Goal: Task Accomplishment & Management: Use online tool/utility

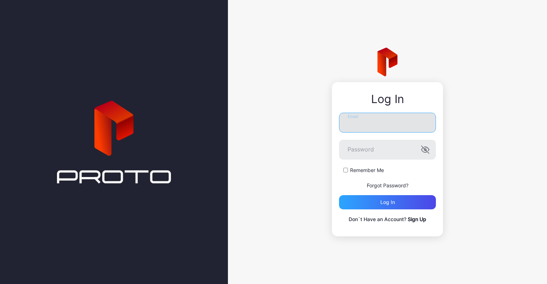
click at [374, 130] on input "Email" at bounding box center [387, 123] width 97 height 20
type input "**********"
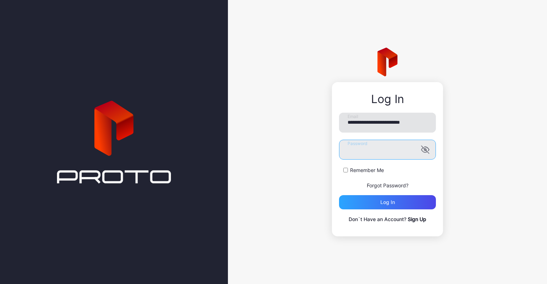
click at [339, 195] on button "Log in" at bounding box center [387, 202] width 97 height 14
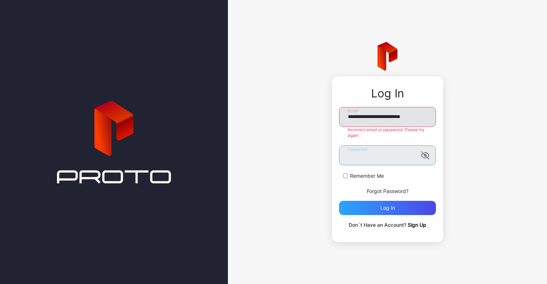
click at [339, 201] on button "Log in" at bounding box center [387, 208] width 97 height 14
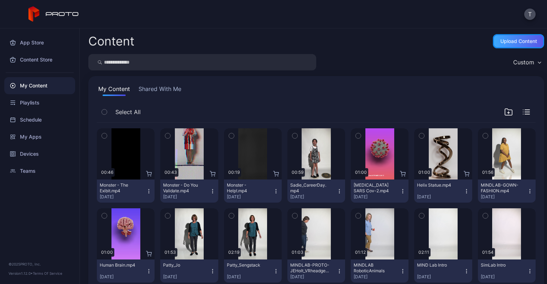
click at [494, 36] on div "Upload Content" at bounding box center [518, 41] width 51 height 14
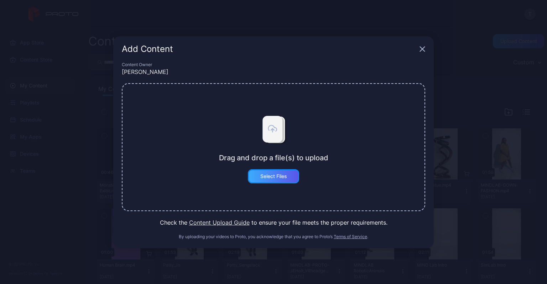
click at [276, 180] on div "Select Files" at bounding box center [273, 176] width 51 height 14
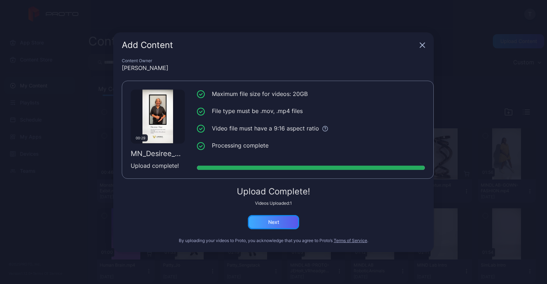
drag, startPoint x: 274, startPoint y: 226, endPoint x: 268, endPoint y: 227, distance: 5.8
click at [268, 227] on button "Next" at bounding box center [273, 222] width 51 height 14
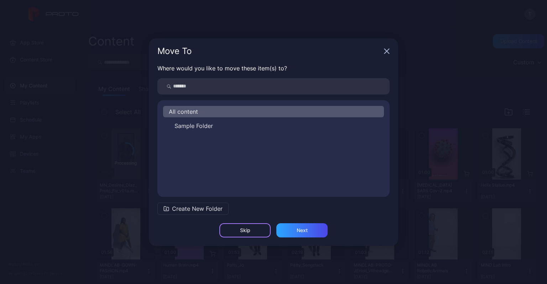
click at [258, 225] on div "Skip" at bounding box center [244, 231] width 51 height 14
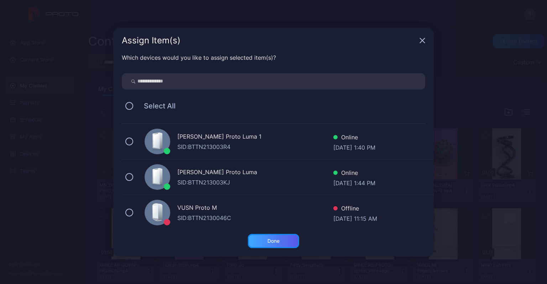
click at [271, 242] on button "Done" at bounding box center [273, 241] width 51 height 14
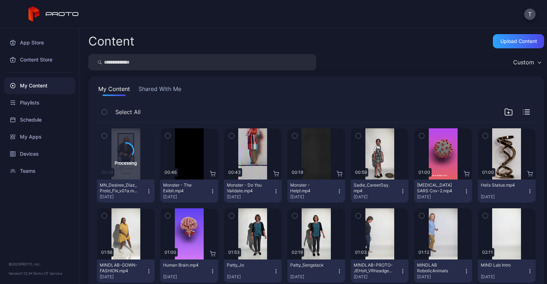
click at [271, 242] on div "Preview" at bounding box center [253, 234] width 58 height 51
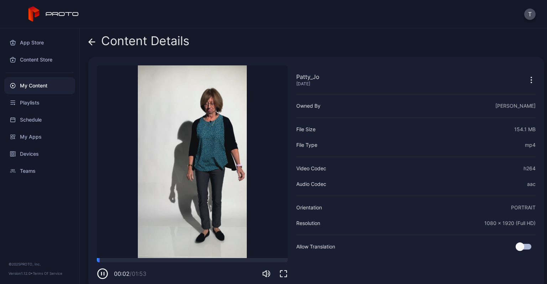
click at [94, 40] on icon at bounding box center [91, 41] width 7 height 7
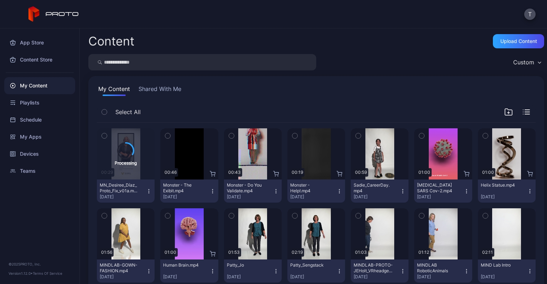
click at [150, 193] on icon "button" at bounding box center [149, 192] width 6 height 6
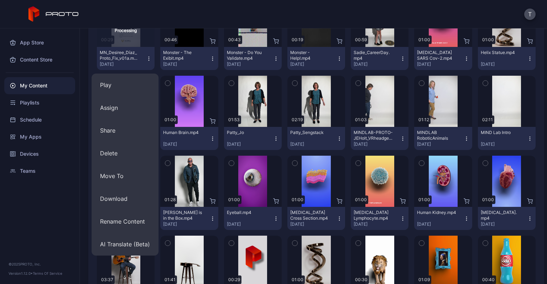
scroll to position [133, 0]
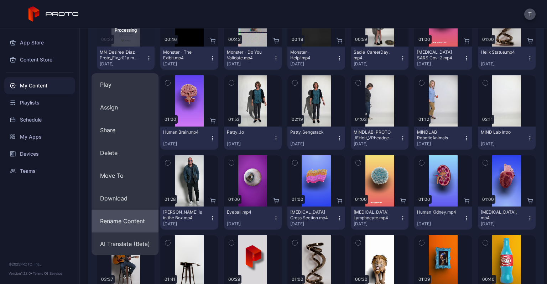
click at [141, 226] on button "Rename Content" at bounding box center [124, 221] width 67 height 23
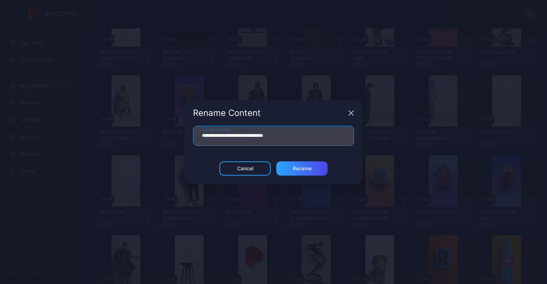
drag, startPoint x: 280, startPoint y: 136, endPoint x: 193, endPoint y: 134, distance: 86.5
click at [193, 134] on input "**********" at bounding box center [273, 136] width 161 height 20
type input "**********"
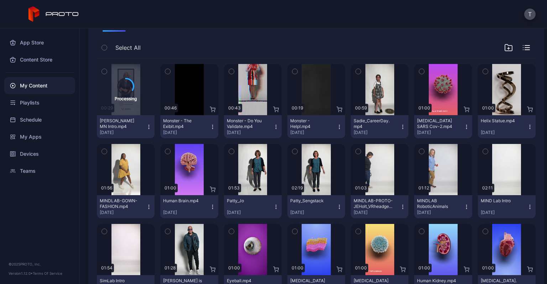
scroll to position [64, 0]
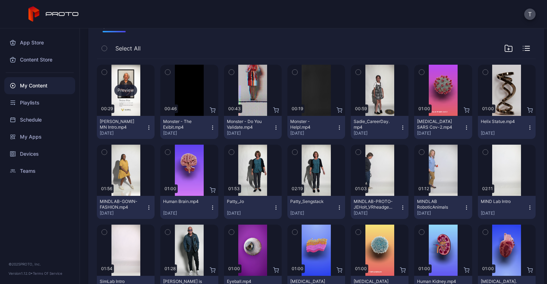
click at [129, 91] on div "Preview" at bounding box center [125, 90] width 23 height 11
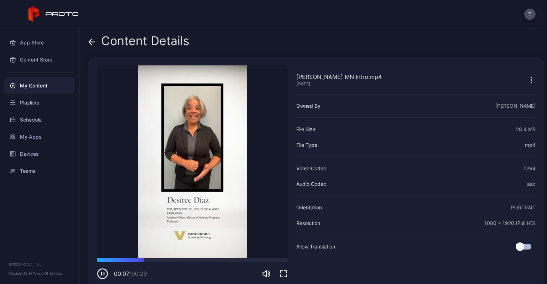
click at [91, 43] on icon at bounding box center [91, 41] width 7 height 7
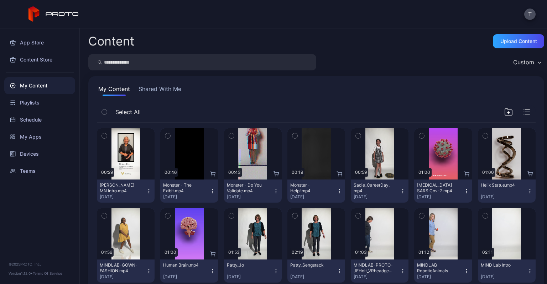
scroll to position [64, 0]
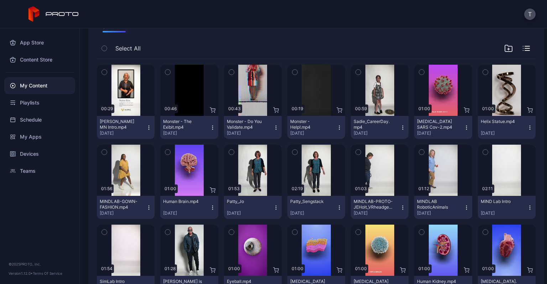
click at [146, 126] on icon "button" at bounding box center [149, 128] width 6 height 6
click at [38, 155] on div "Devices" at bounding box center [39, 154] width 71 height 17
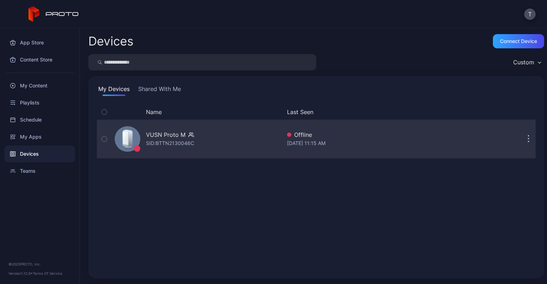
click at [521, 139] on button "button" at bounding box center [528, 139] width 14 height 14
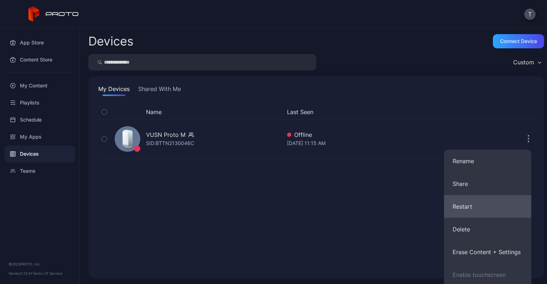
click at [480, 196] on button "Restart" at bounding box center [487, 206] width 87 height 23
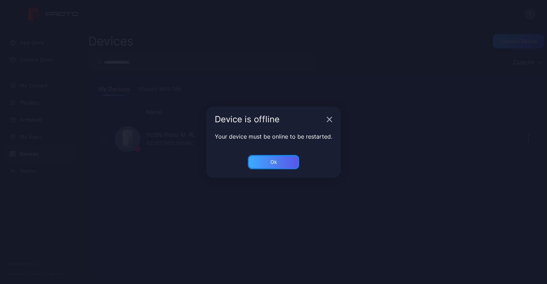
click at [288, 161] on div "Ok" at bounding box center [273, 162] width 51 height 14
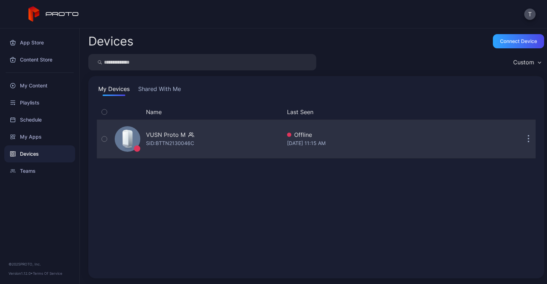
click at [107, 140] on div "button" at bounding box center [104, 139] width 6 height 6
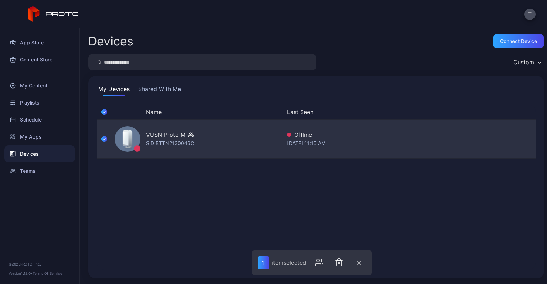
click at [104, 140] on icon "button" at bounding box center [104, 139] width 6 height 8
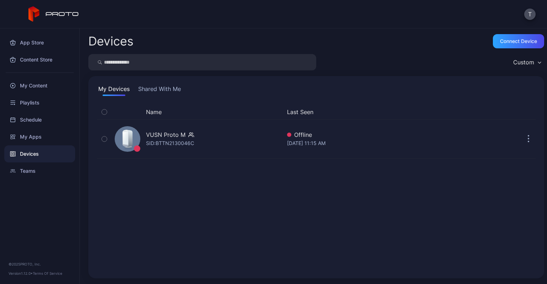
click at [421, 49] on div "Devices Connect device Custom My Devices Shared With Me Name Last Seen VUSN Pro…" at bounding box center [313, 156] width 467 height 256
